Goal: Information Seeking & Learning: Learn about a topic

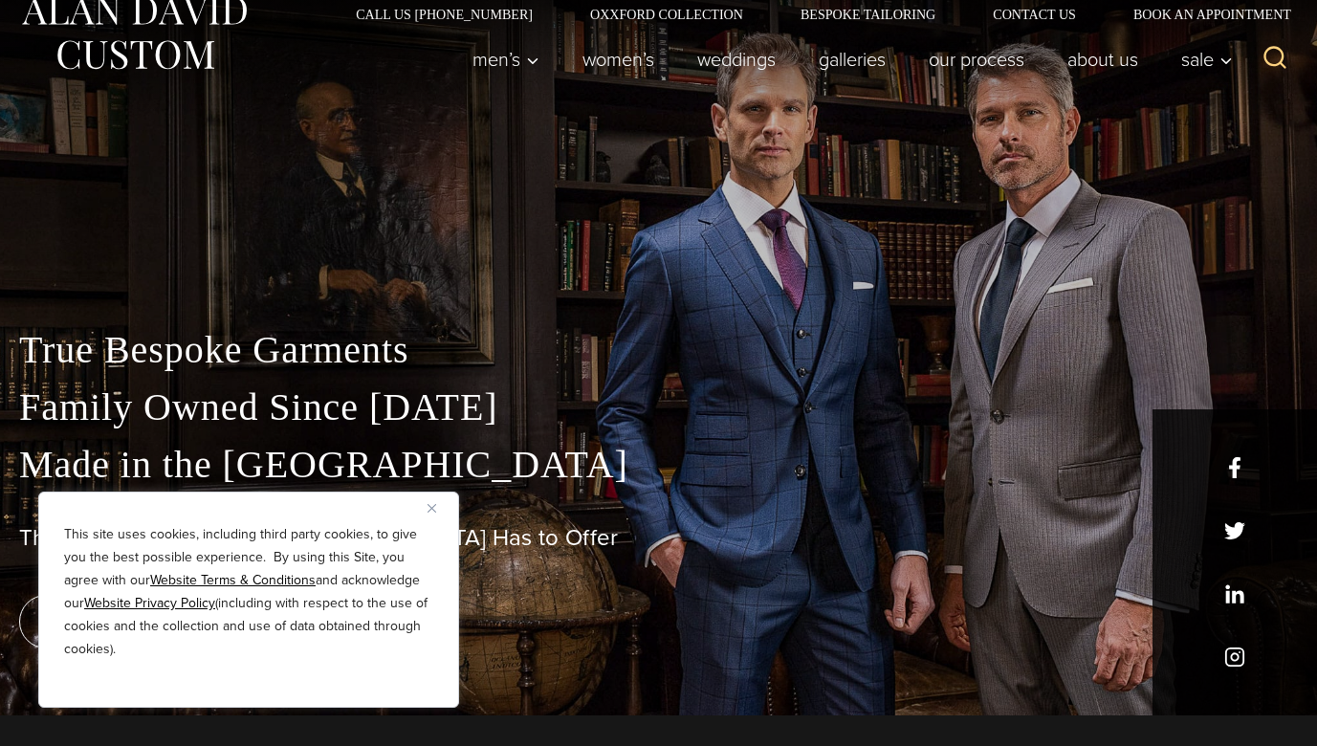
click at [430, 509] on img "Close" at bounding box center [431, 508] width 9 height 9
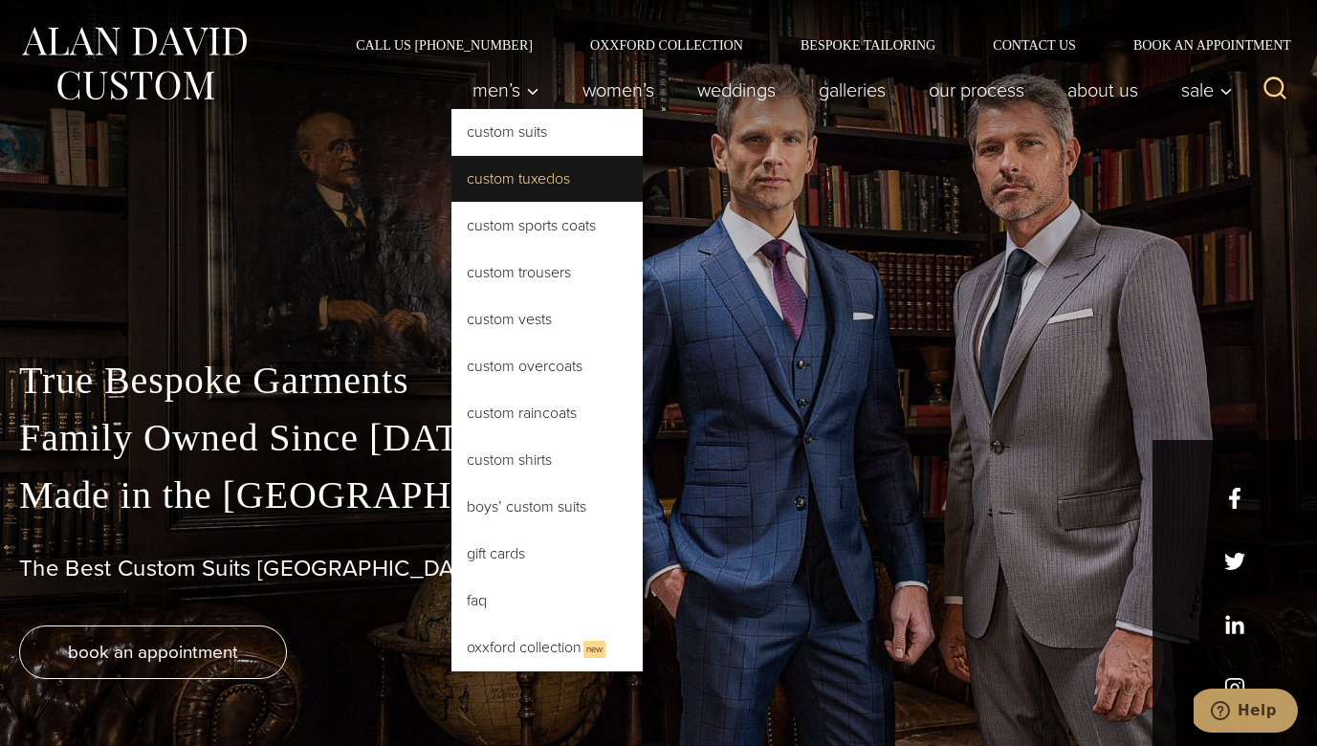
click at [518, 179] on link "Custom Tuxedos" at bounding box center [546, 179] width 191 height 46
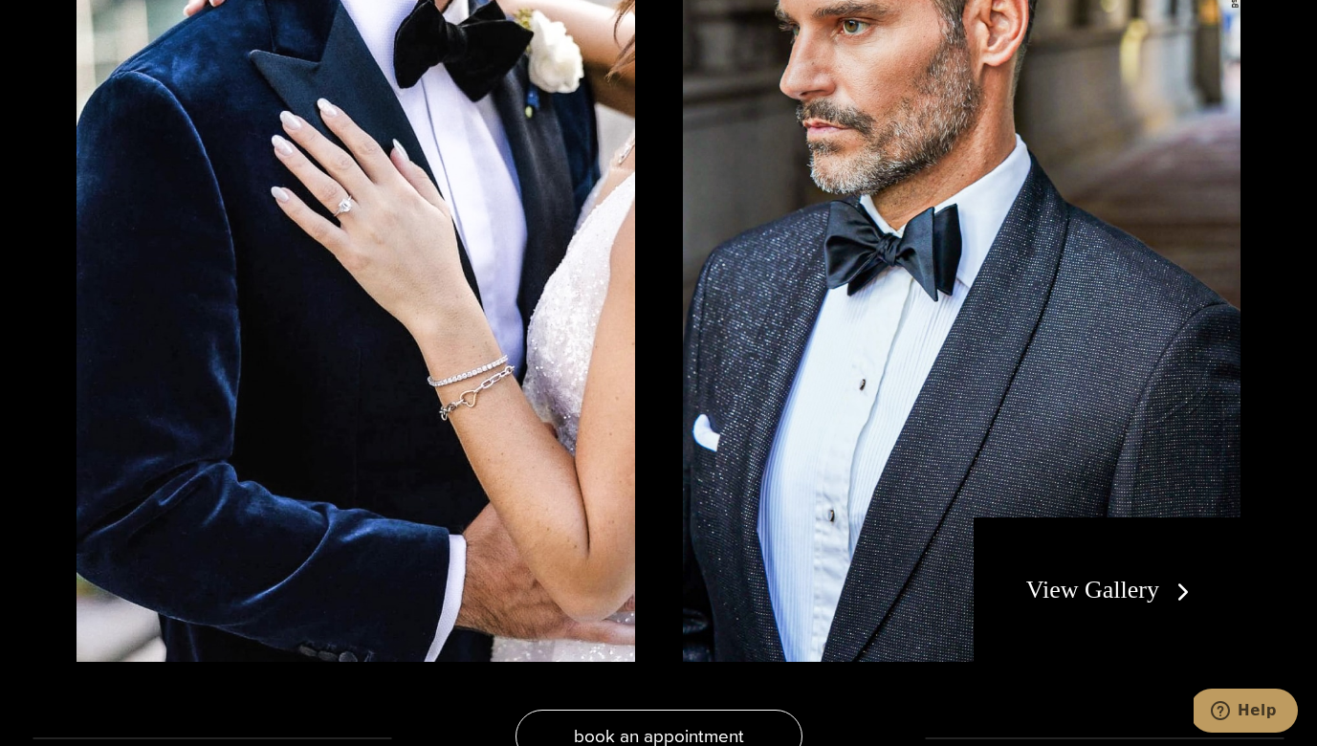
scroll to position [3529, 0]
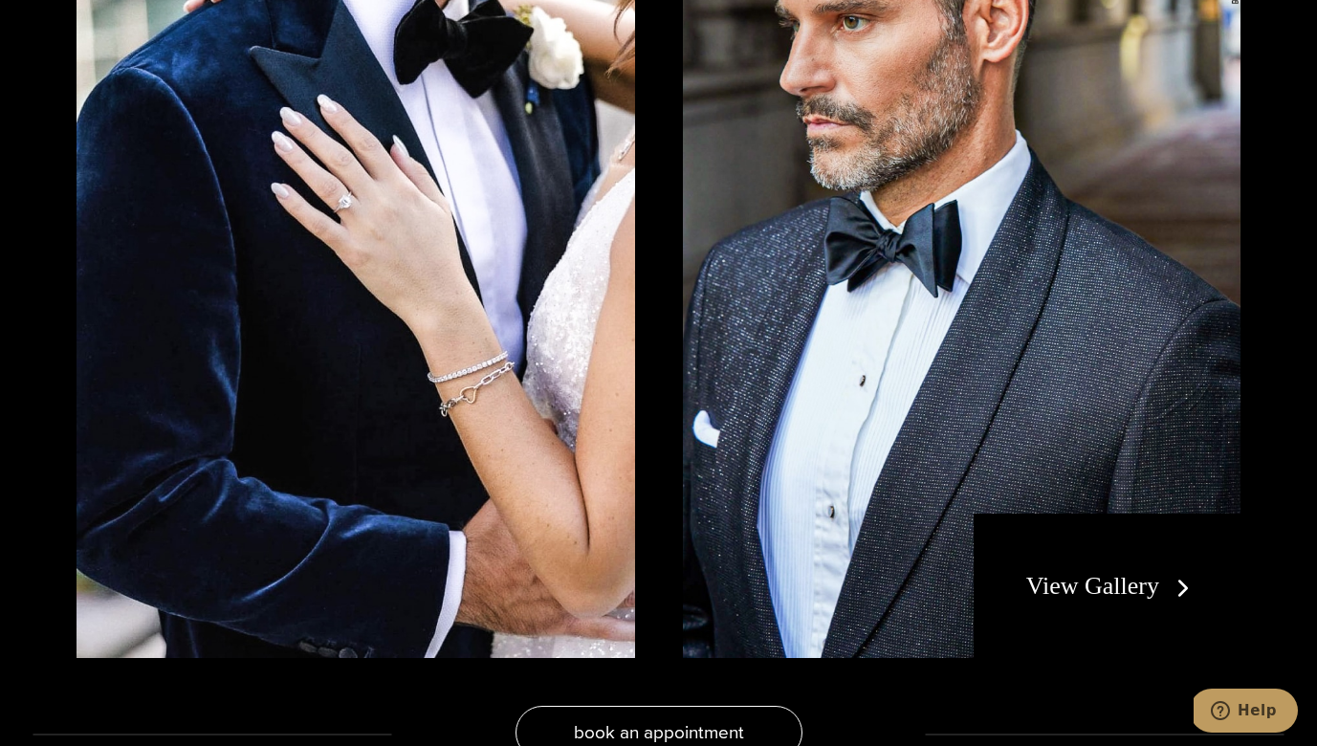
click at [1106, 590] on link "View Gallery" at bounding box center [1111, 586] width 171 height 28
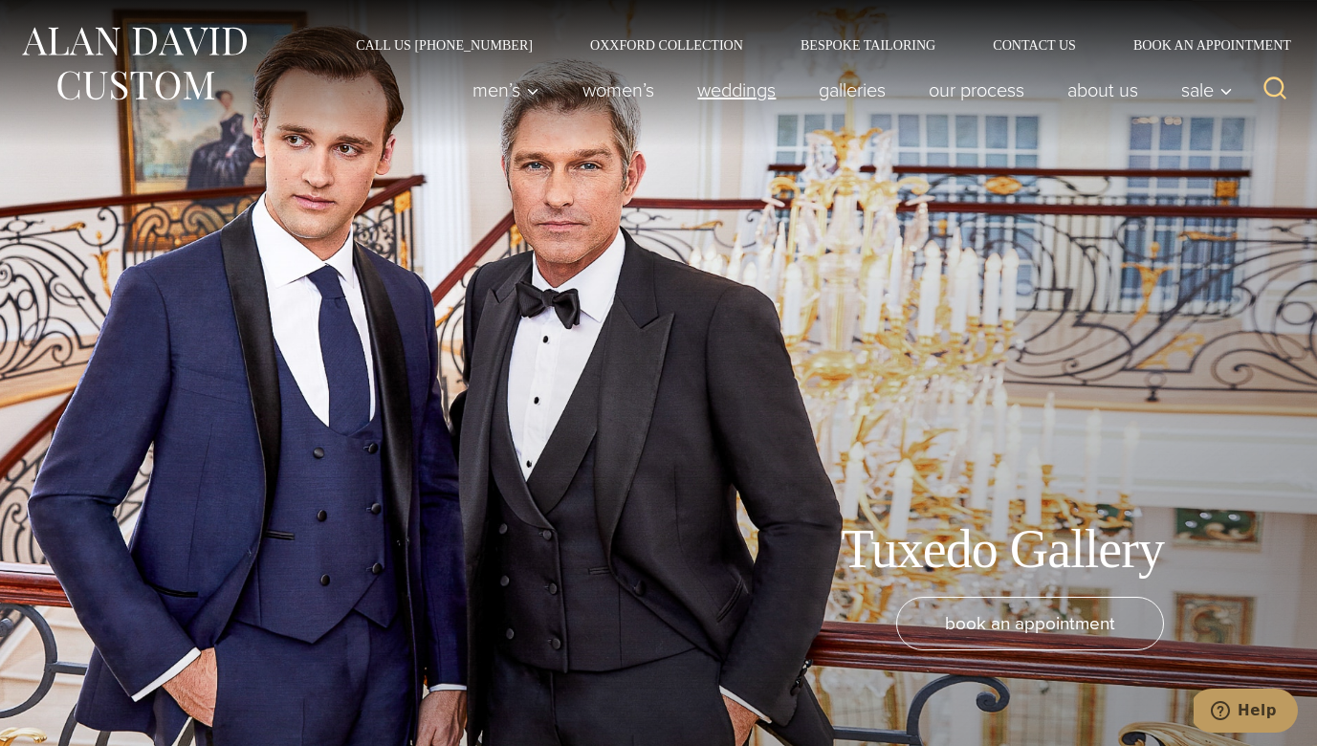
click at [722, 95] on link "weddings" at bounding box center [736, 90] width 121 height 38
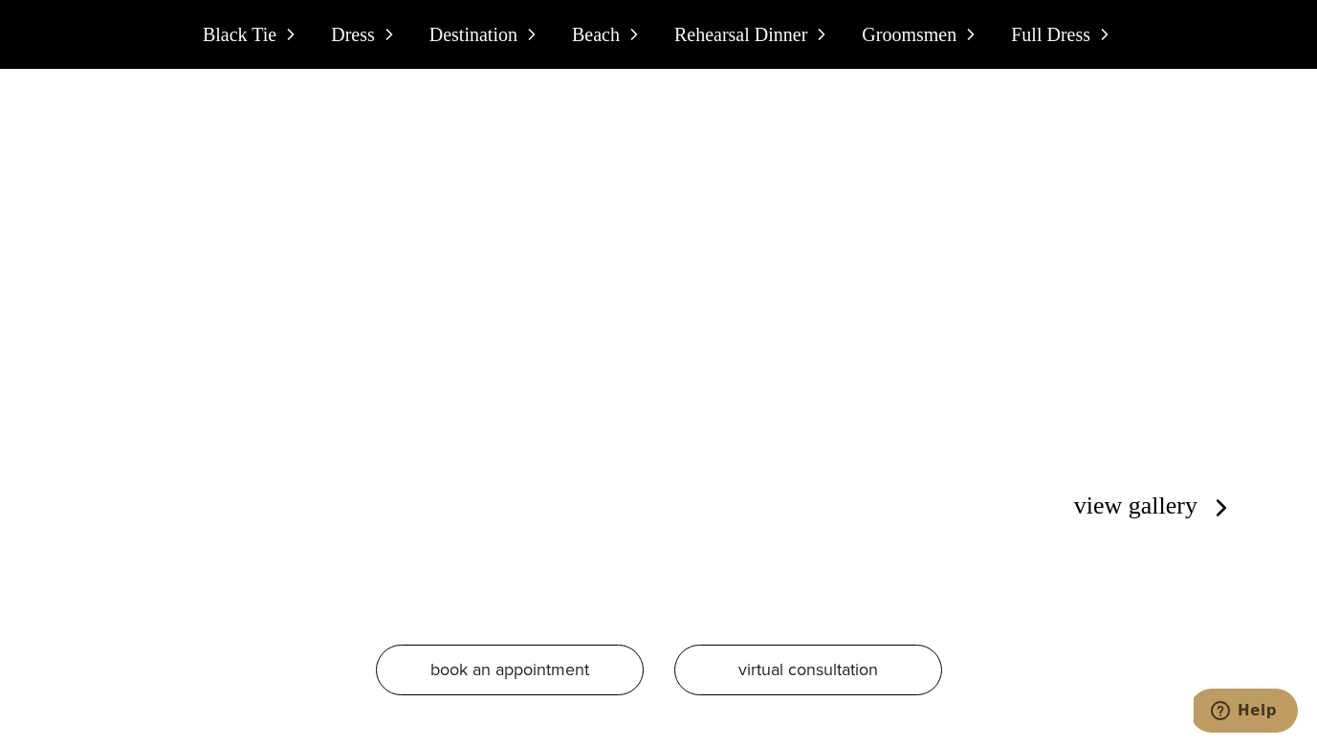
scroll to position [10813, 0]
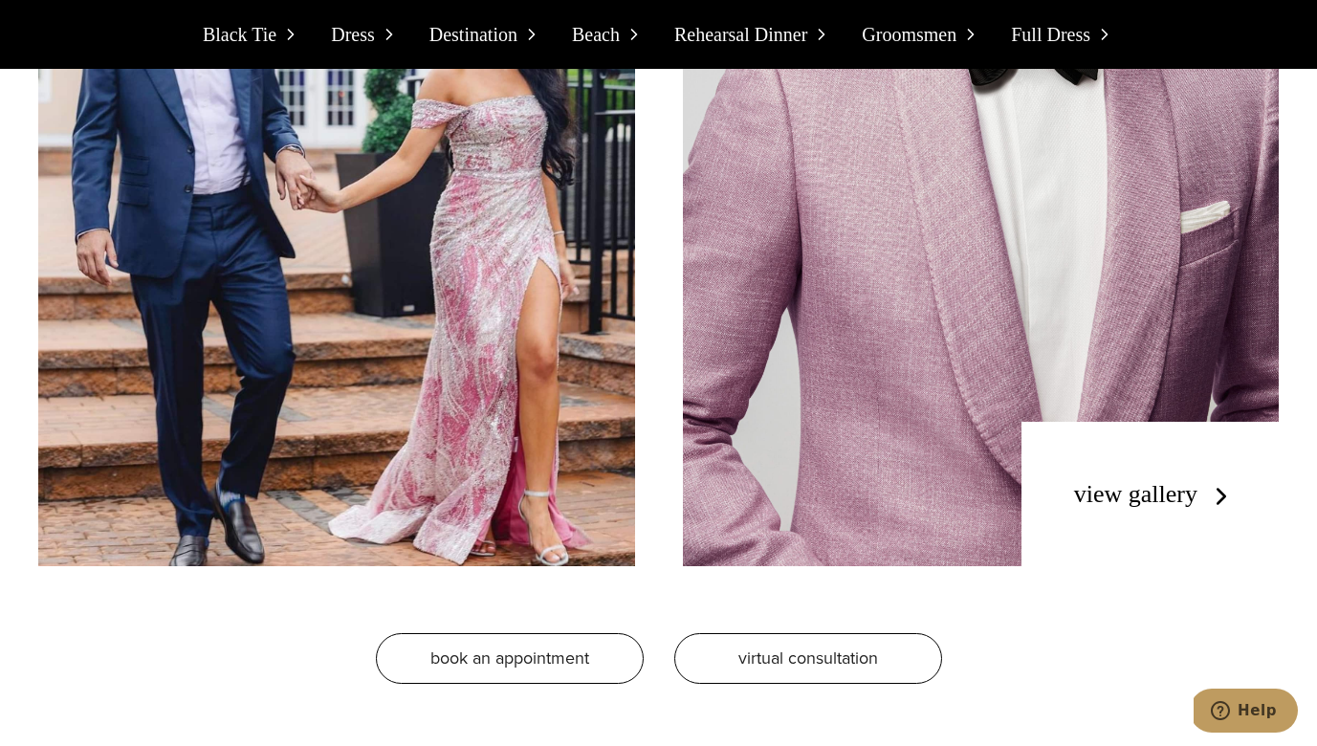
click at [1093, 480] on link "view gallery" at bounding box center [1155, 494] width 162 height 28
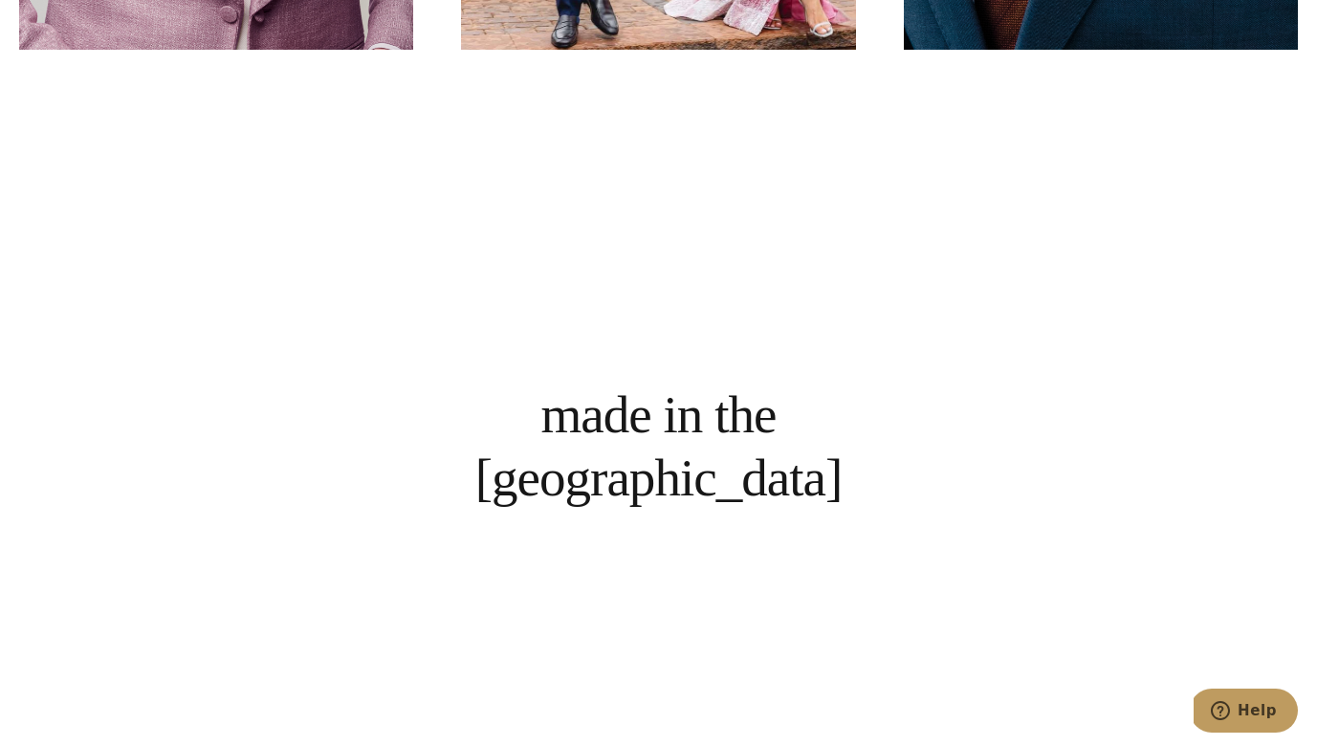
scroll to position [1156, 0]
